Goal: Check status: Check status

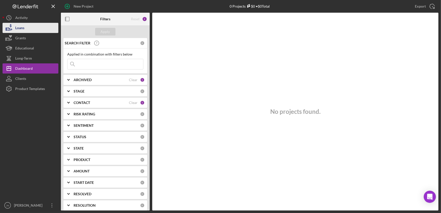
click at [34, 28] on button "Loans" at bounding box center [31, 28] width 56 height 10
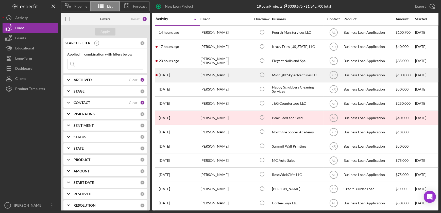
click at [200, 73] on div "[DATE] [PERSON_NAME]" at bounding box center [178, 74] width 44 height 13
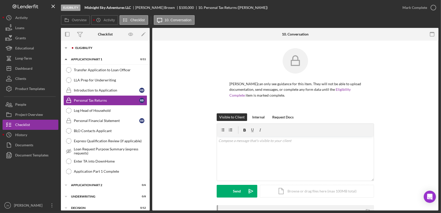
click at [87, 49] on div "Eligibility" at bounding box center [109, 47] width 68 height 3
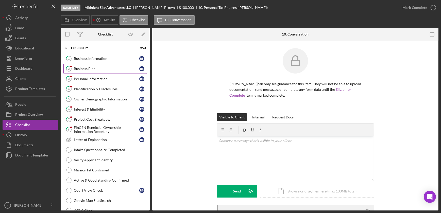
click at [97, 68] on div "Business Plan" at bounding box center [106, 69] width 65 height 4
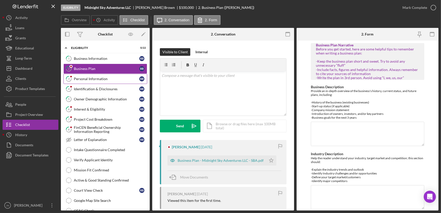
click at [102, 77] on div "Personal Information" at bounding box center [106, 79] width 65 height 4
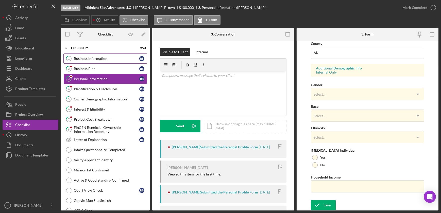
click at [107, 58] on div "Business Information" at bounding box center [106, 59] width 65 height 4
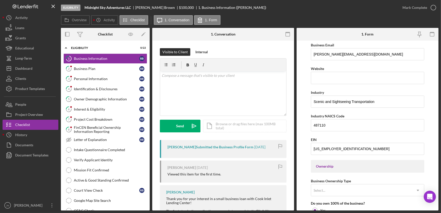
scroll to position [138, 0]
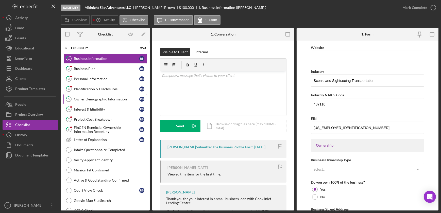
click at [101, 98] on div "Owner Demographic Information" at bounding box center [106, 99] width 65 height 4
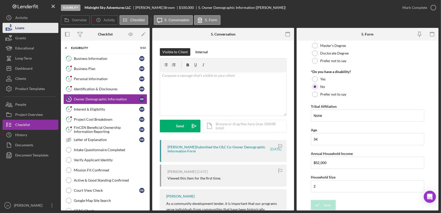
click at [26, 30] on button "Loans" at bounding box center [31, 28] width 56 height 10
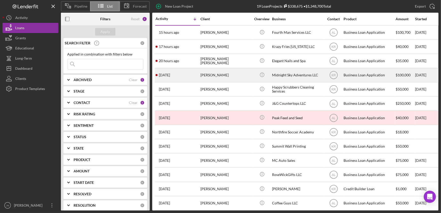
click at [191, 74] on div "[DATE] [PERSON_NAME]" at bounding box center [178, 74] width 44 height 13
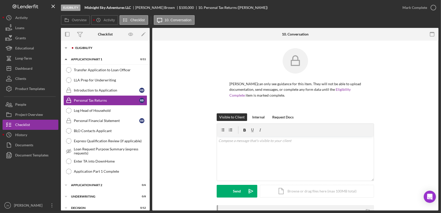
click at [84, 47] on div "Eligibility" at bounding box center [109, 47] width 68 height 3
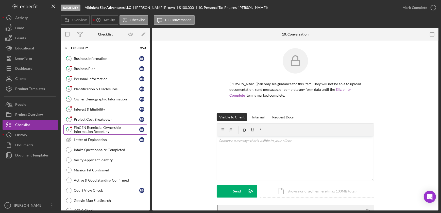
click at [95, 128] on div "FinCEN Beneficial Ownership Information Reporting" at bounding box center [106, 130] width 65 height 8
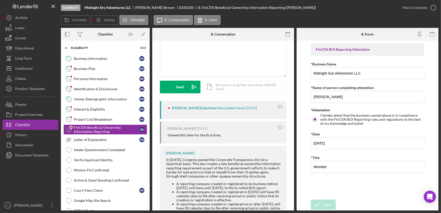
scroll to position [46, 0]
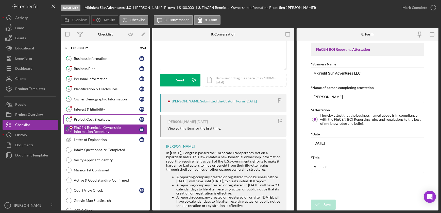
click at [92, 119] on div "Project Cost Breakdown" at bounding box center [106, 119] width 65 height 4
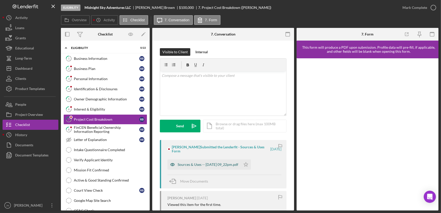
click at [221, 164] on div "Sources & Uses -- [DATE] 09_22pm.pdf" at bounding box center [208, 165] width 61 height 4
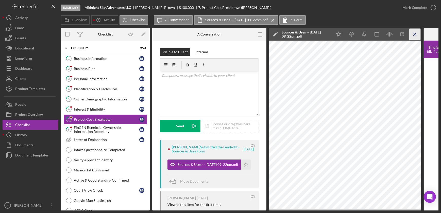
click at [416, 35] on icon "Icon/Menu Close" at bounding box center [414, 34] width 11 height 11
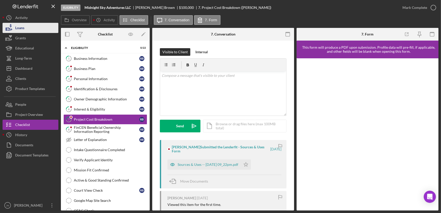
click at [21, 28] on div "Loans" at bounding box center [19, 28] width 9 height 11
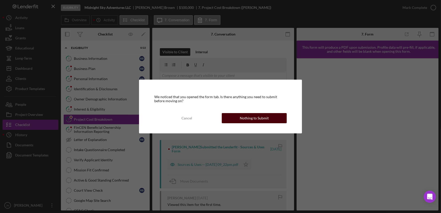
click at [257, 119] on div "Nothing to Submit" at bounding box center [254, 118] width 29 height 10
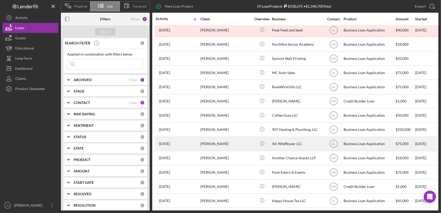
scroll to position [92, 0]
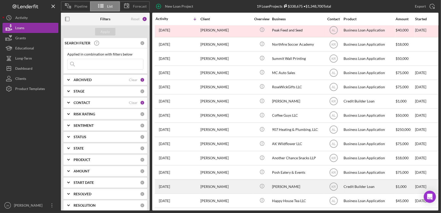
click at [287, 184] on div "[PERSON_NAME]" at bounding box center [297, 186] width 51 height 13
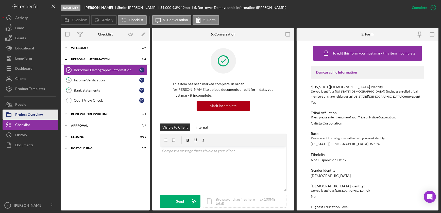
click at [34, 113] on div "Project Overview" at bounding box center [29, 115] width 28 height 11
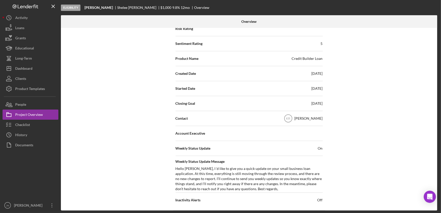
scroll to position [92, 0]
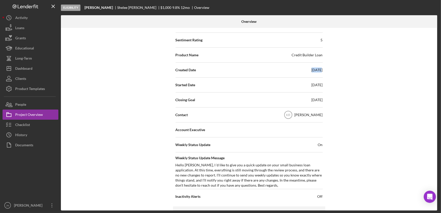
drag, startPoint x: 312, startPoint y: 72, endPoint x: 303, endPoint y: 74, distance: 8.6
click at [303, 74] on div "Created Date [DATE]" at bounding box center [249, 70] width 147 height 13
click at [256, 89] on div "Started Date [DATE]" at bounding box center [249, 85] width 147 height 13
click at [31, 124] on button "Checklist" at bounding box center [31, 125] width 56 height 10
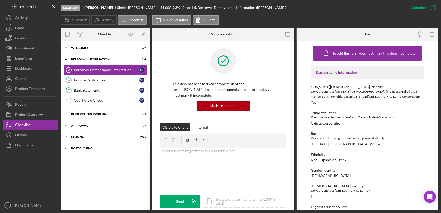
click at [79, 147] on div "Post Closing" at bounding box center [107, 148] width 72 height 3
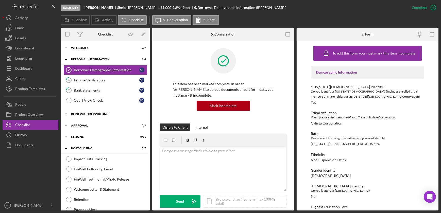
click at [83, 113] on div "Review/Underwriting" at bounding box center [107, 114] width 72 height 3
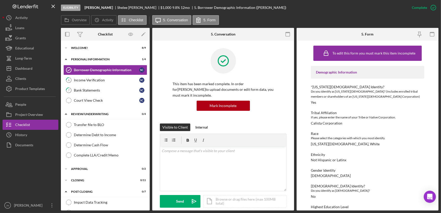
click at [36, 170] on div at bounding box center [31, 175] width 56 height 50
click at [25, 113] on div "Project Overview" at bounding box center [29, 115] width 28 height 11
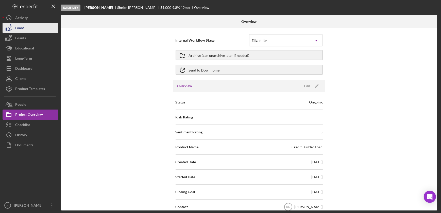
click at [21, 26] on div "Loans" at bounding box center [19, 28] width 9 height 11
